Goal: Find contact information: Find contact information

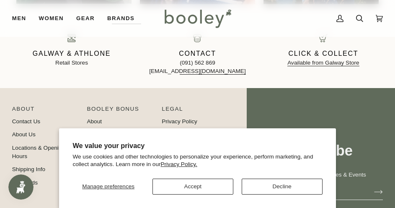
scroll to position [843, 0]
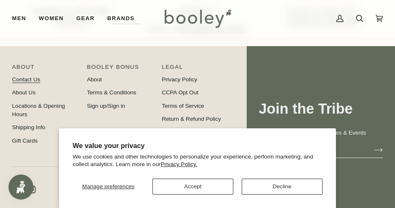
click at [34, 78] on link "Contact Us" at bounding box center [26, 79] width 28 height 6
